Goal: Task Accomplishment & Management: Use online tool/utility

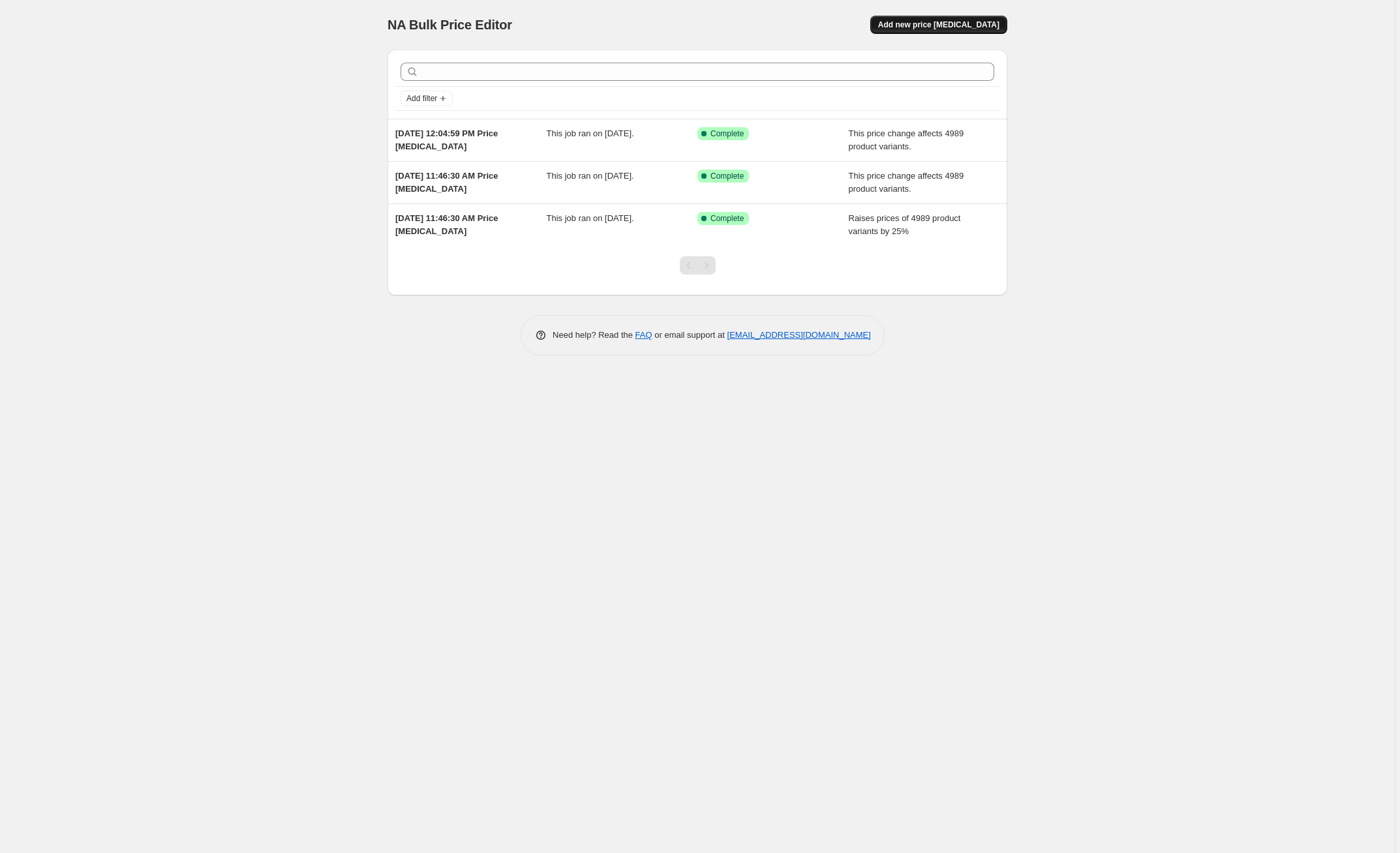
click at [964, 24] on span "Add new price [MEDICAL_DATA]" at bounding box center [938, 24] width 122 height 10
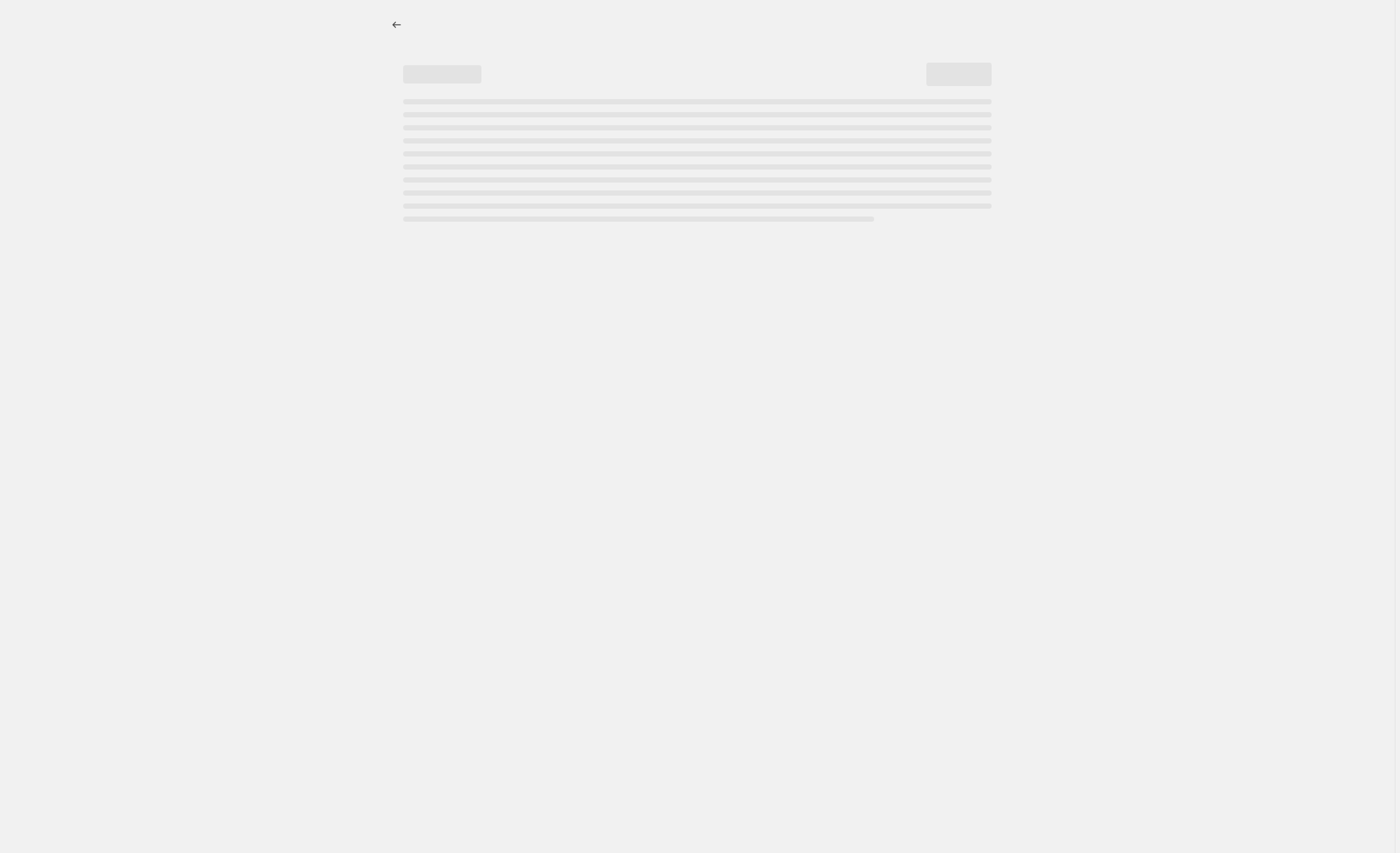
select select "percentage"
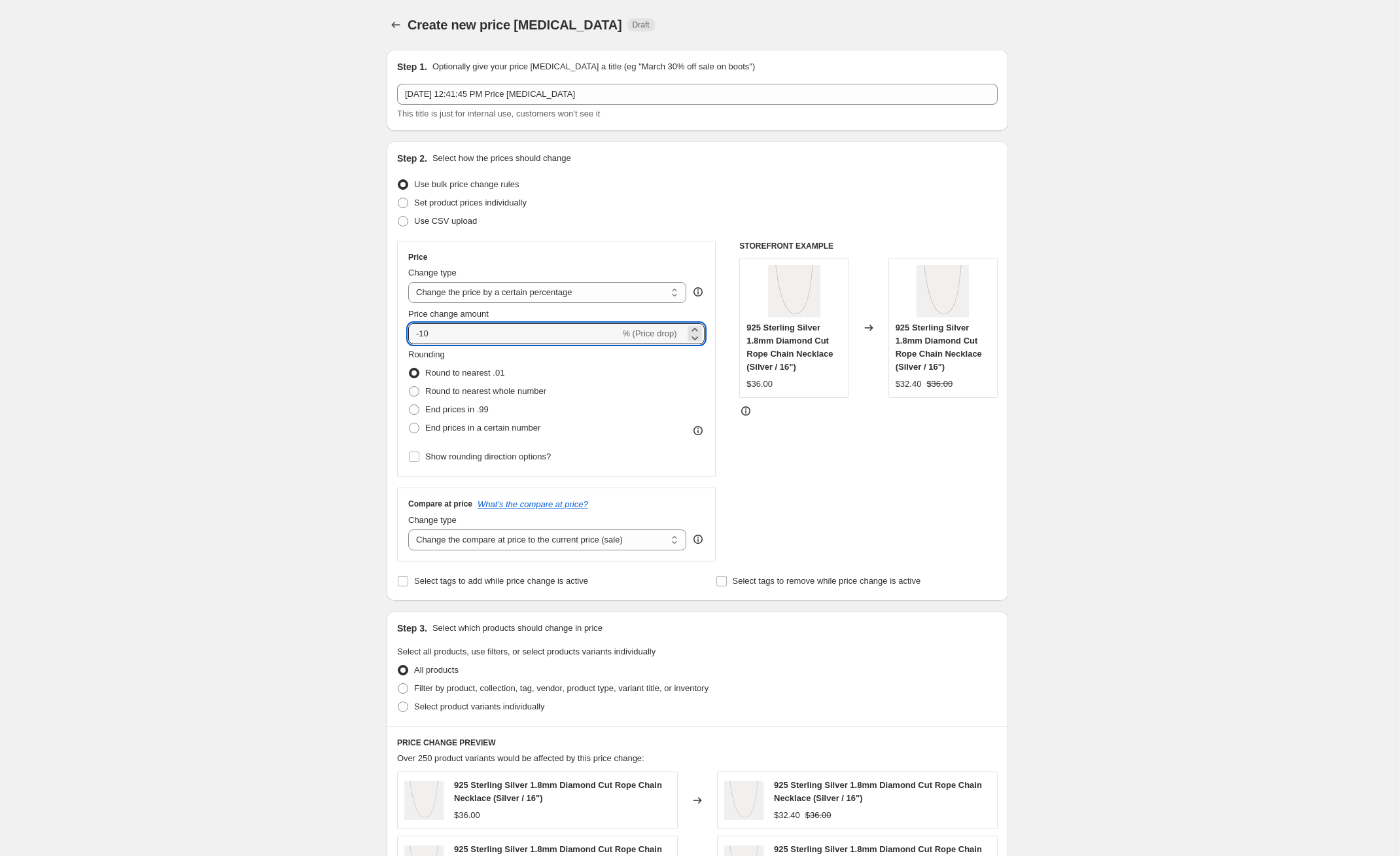
drag, startPoint x: 496, startPoint y: 336, endPoint x: 346, endPoint y: 334, distance: 150.0
click at [346, 334] on div "Create new price [MEDICAL_DATA]. This page is ready Create new price [MEDICAL_D…" at bounding box center [697, 665] width 1395 height 1329
type input "25"
click at [398, 359] on div "Step 2. Select how the prices should change Use bulk price change rules Set pro…" at bounding box center [697, 371] width 621 height 460
click at [458, 389] on span "Round to nearest whole number" at bounding box center [485, 391] width 121 height 10
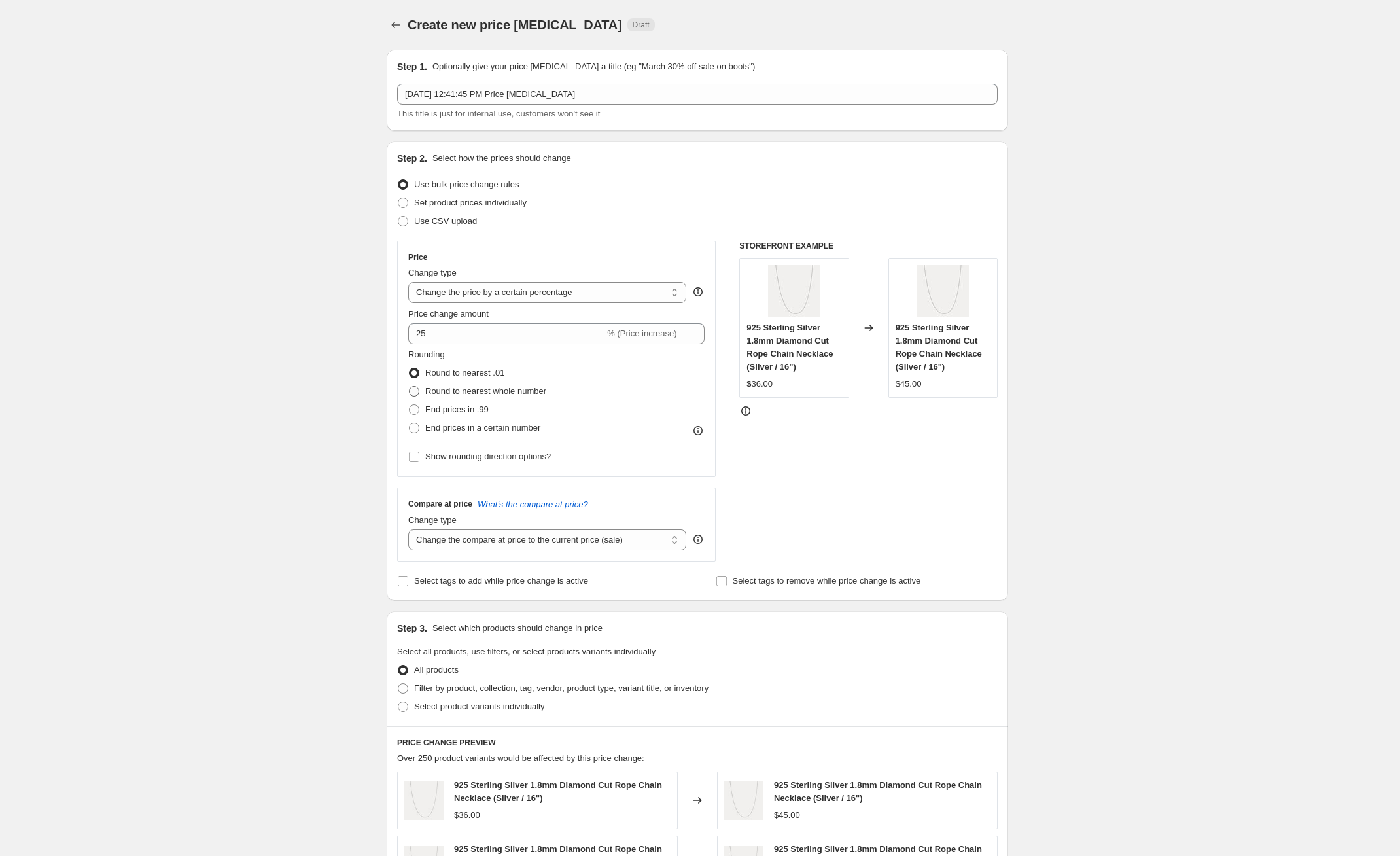
click at [410, 387] on input "Round to nearest whole number" at bounding box center [409, 386] width 1 height 1
radio input "true"
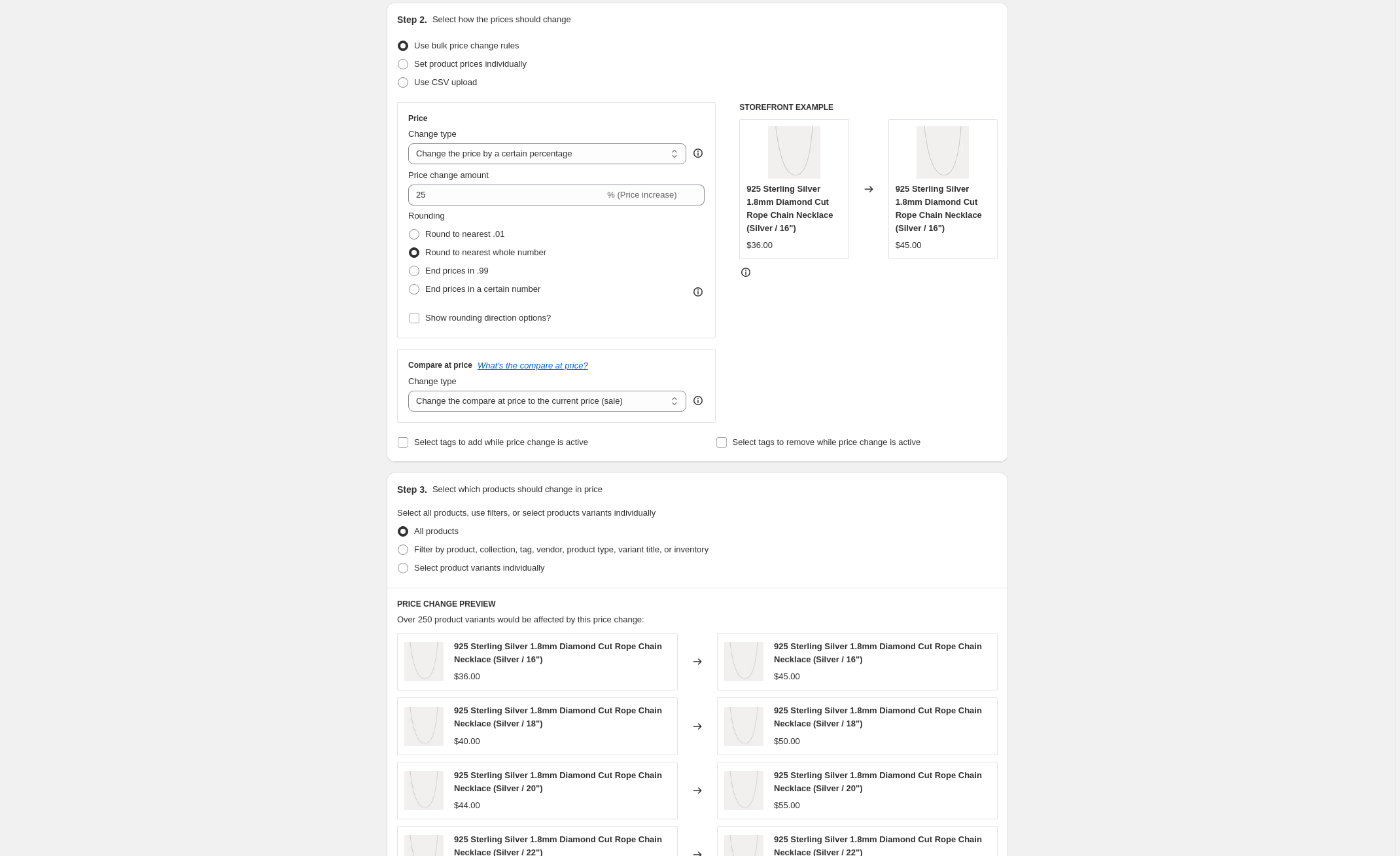
scroll to position [187, 0]
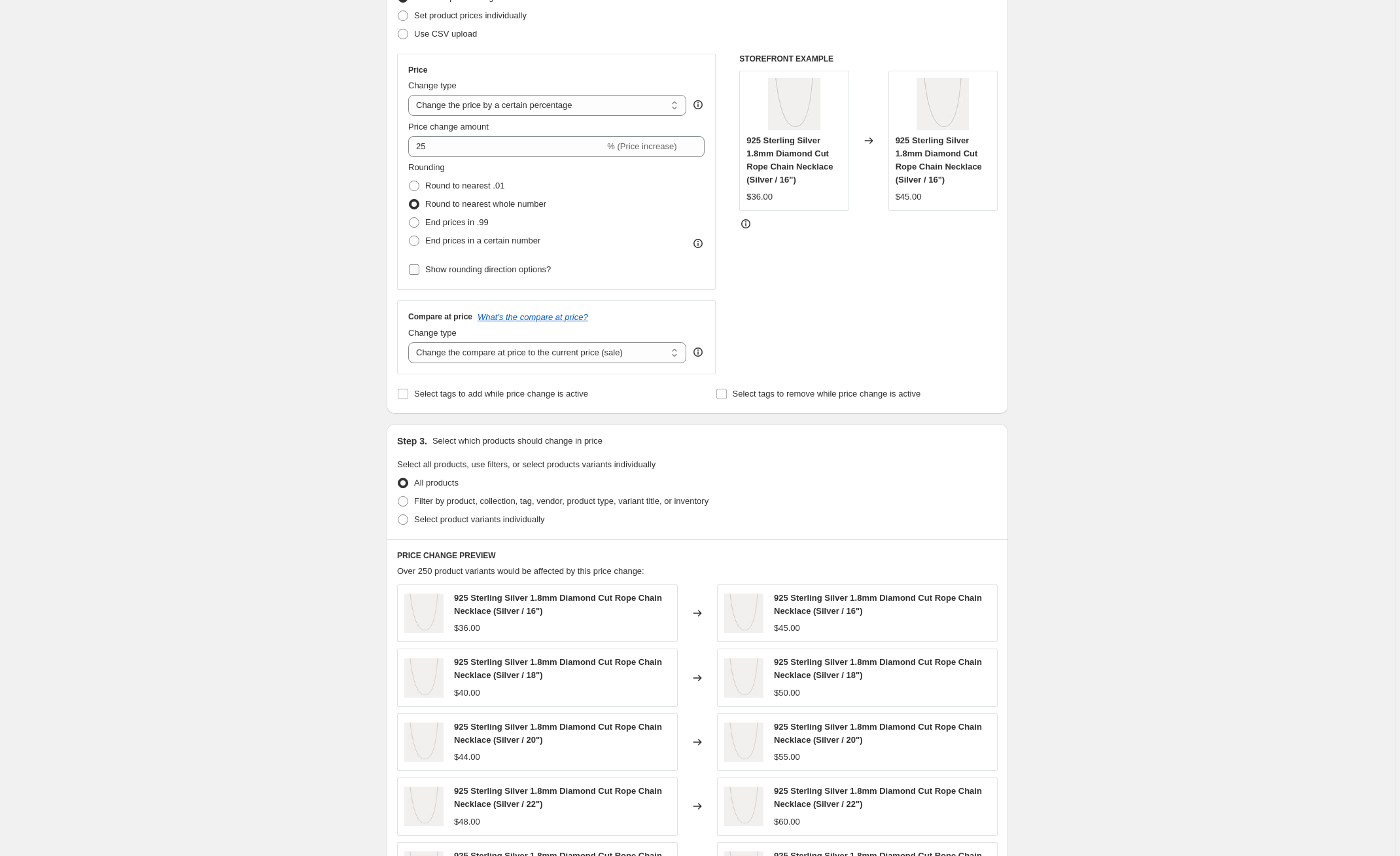
click at [545, 267] on span "Show rounding direction options?" at bounding box center [488, 269] width 125 height 10
click at [419, 267] on input "Show rounding direction options?" at bounding box center [414, 269] width 10 height 10
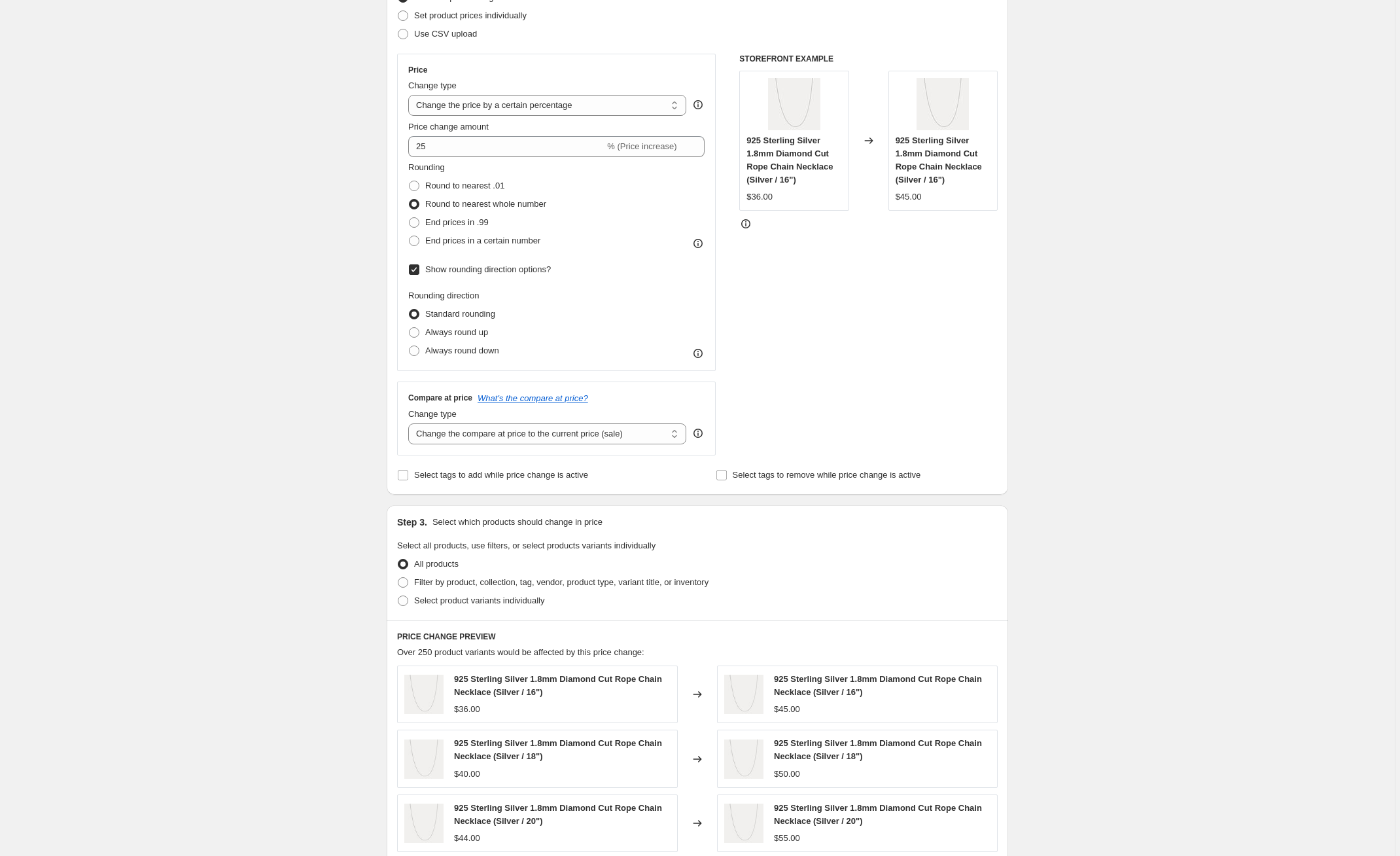
click at [545, 267] on span "Show rounding direction options?" at bounding box center [488, 269] width 125 height 10
click at [419, 267] on input "Show rounding direction options?" at bounding box center [414, 269] width 10 height 10
checkbox input "false"
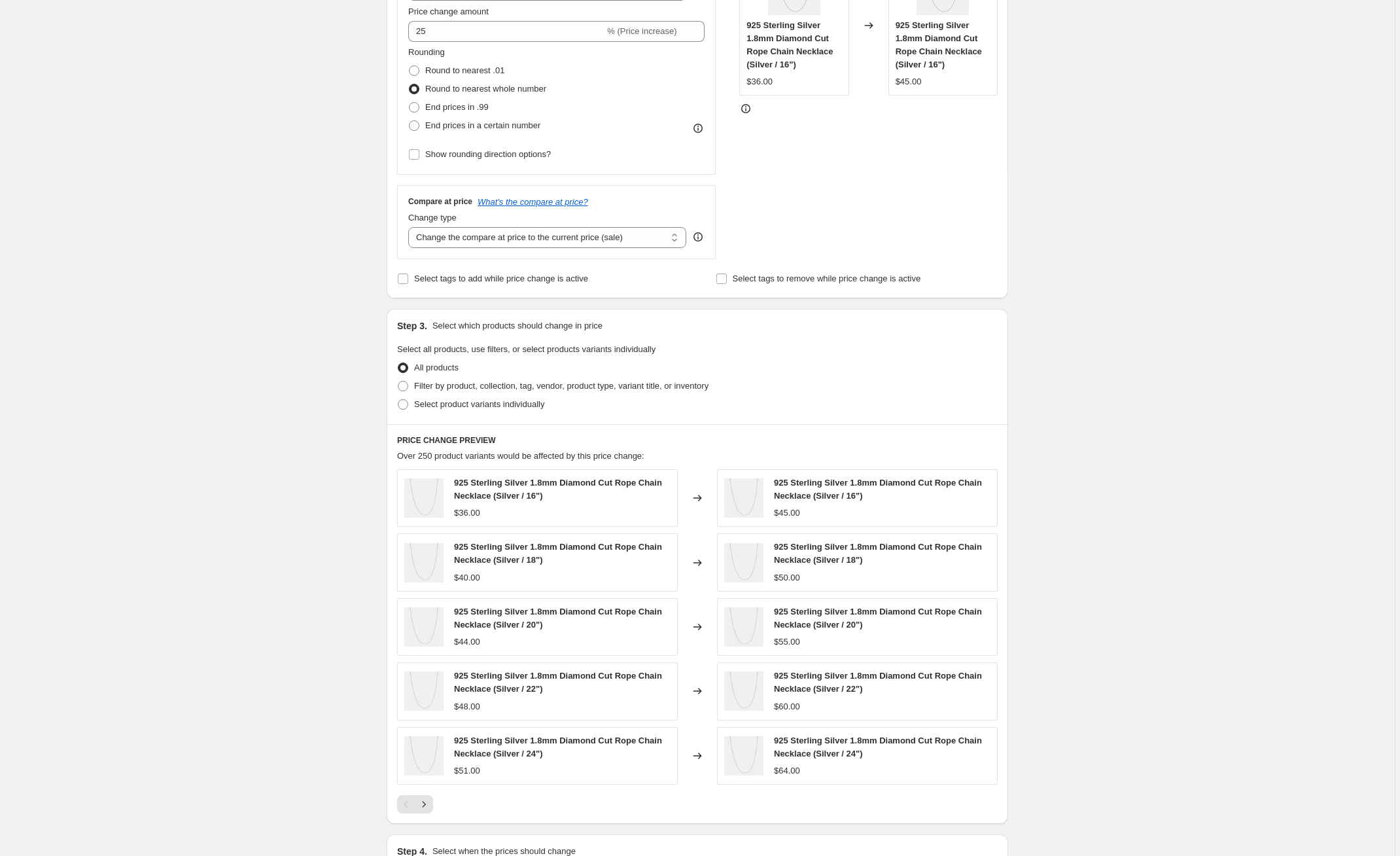
scroll to position [472, 0]
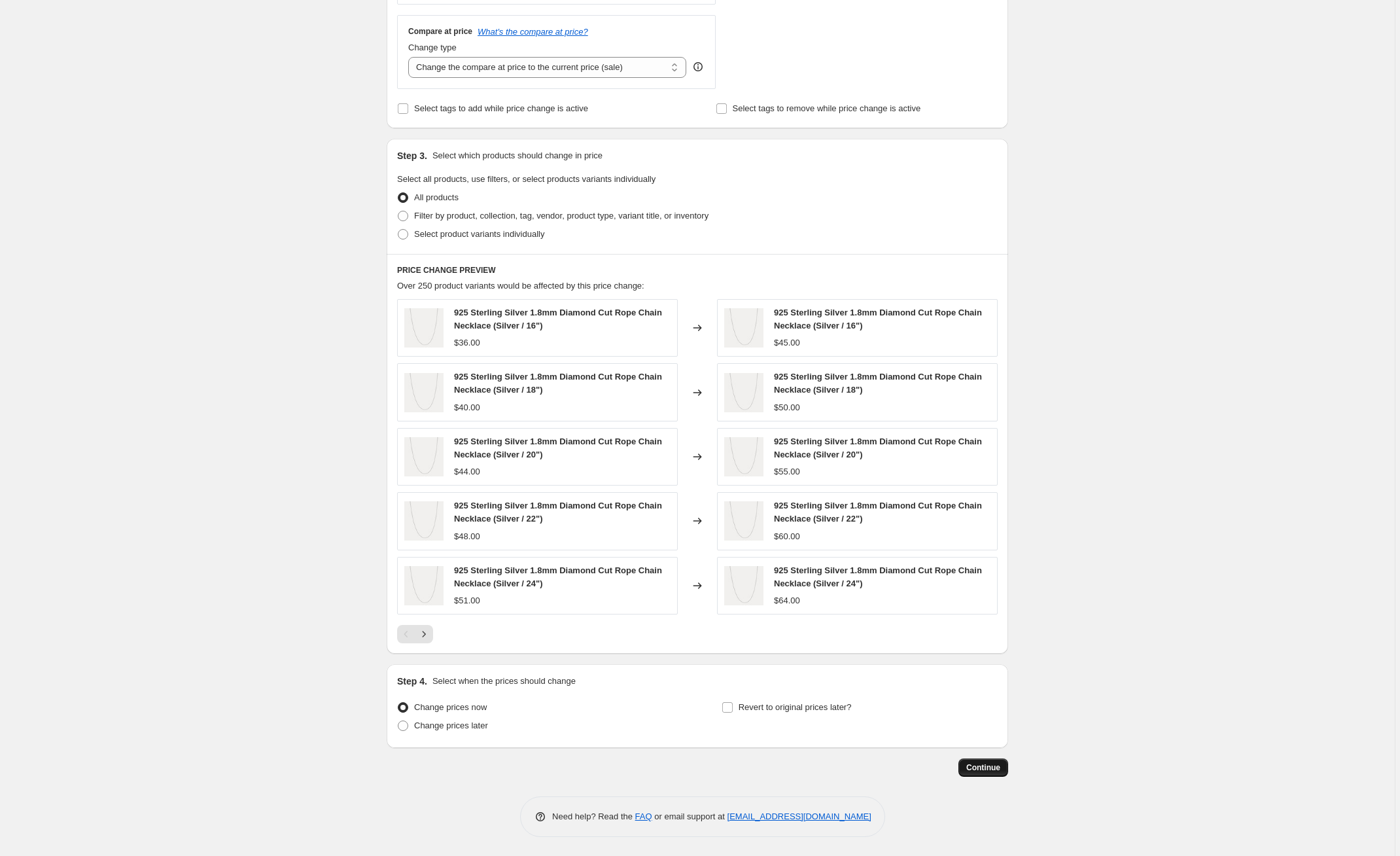
click at [978, 761] on button "Continue" at bounding box center [983, 768] width 50 height 19
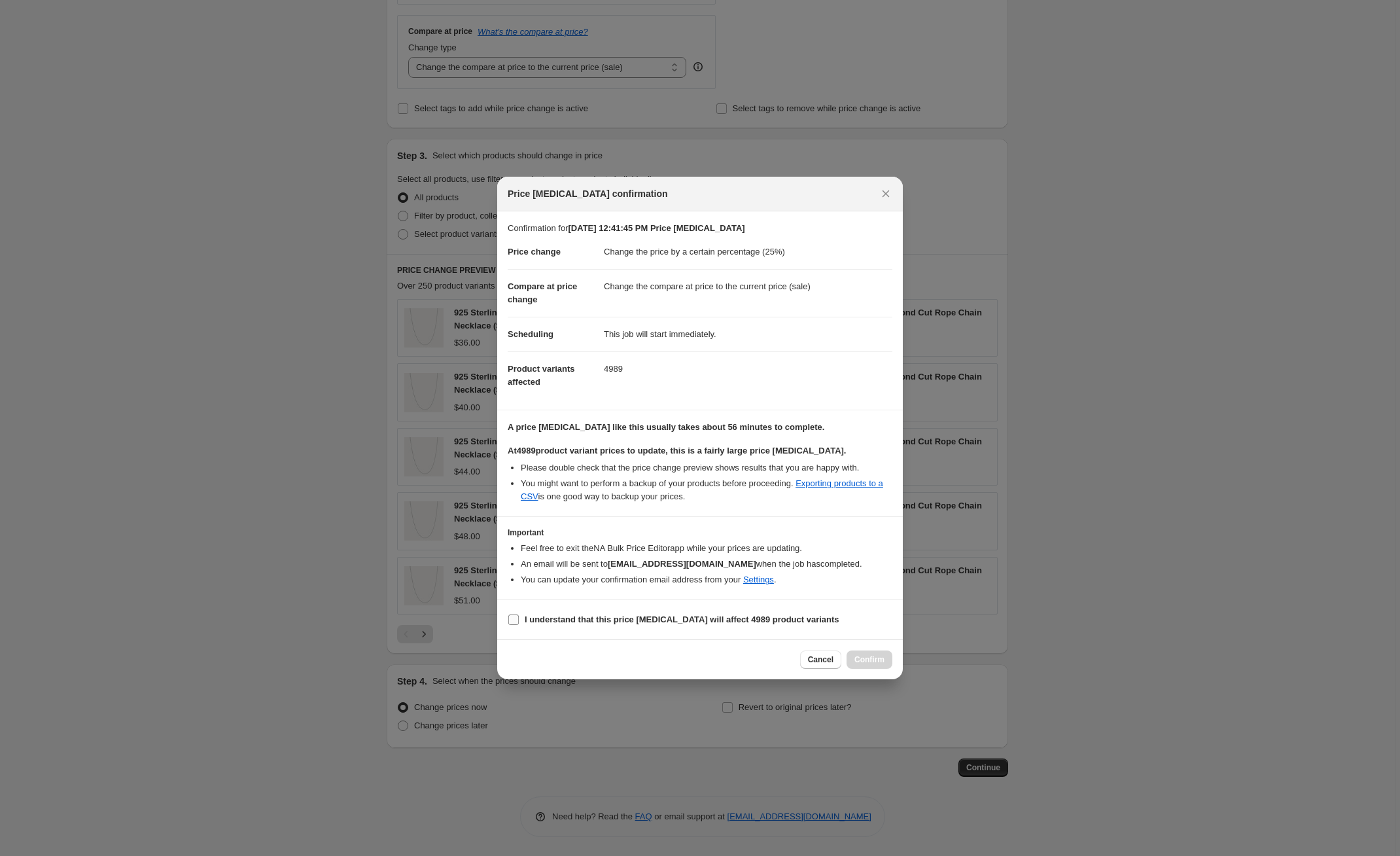
click at [513, 616] on input "I understand that this price [MEDICAL_DATA] will affect 4989 product variants" at bounding box center [514, 620] width 10 height 10
checkbox input "true"
click at [868, 662] on span "Confirm" at bounding box center [869, 660] width 30 height 10
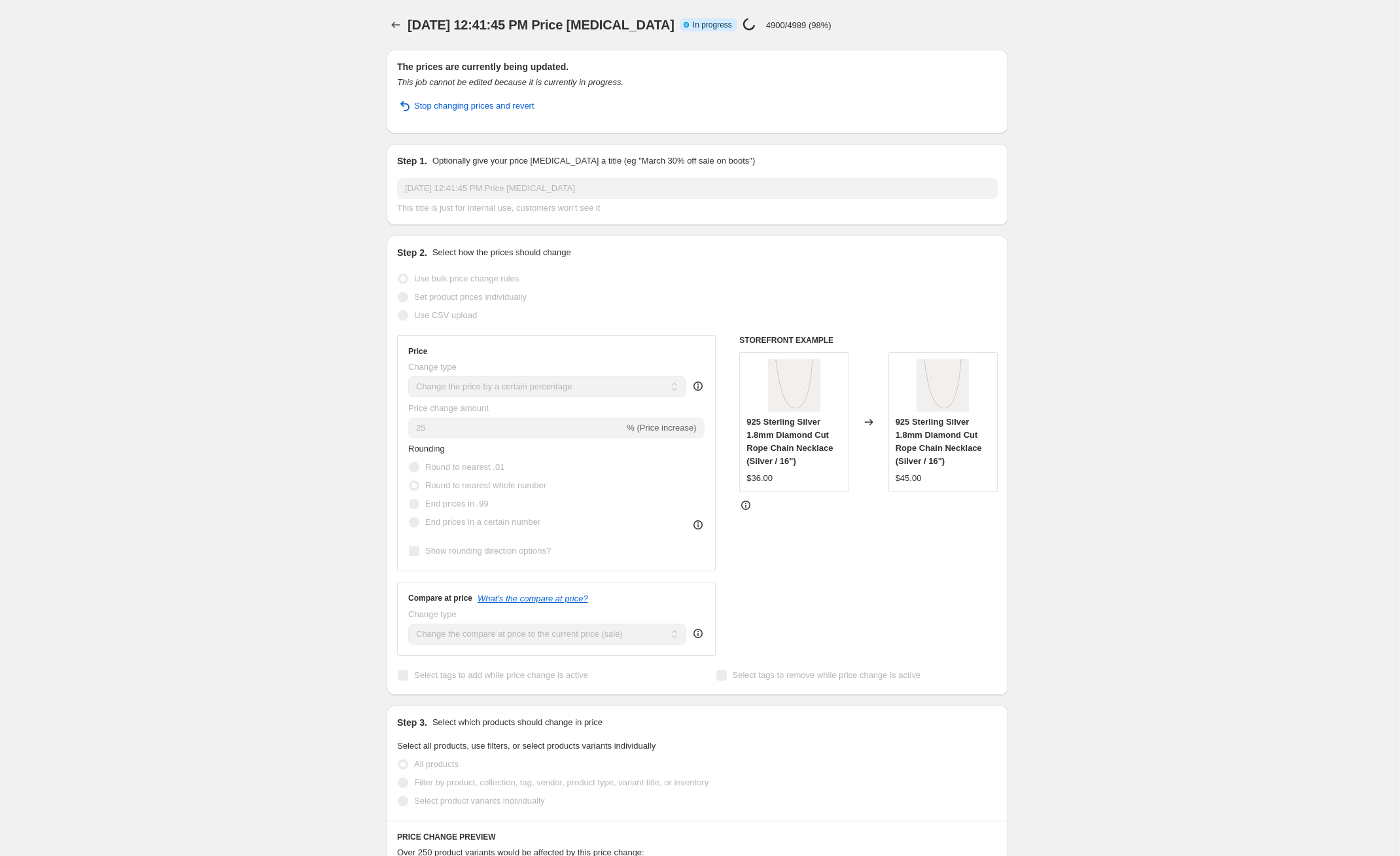
select select "percentage"
